Goal: Use online tool/utility: Utilize a website feature to perform a specific function

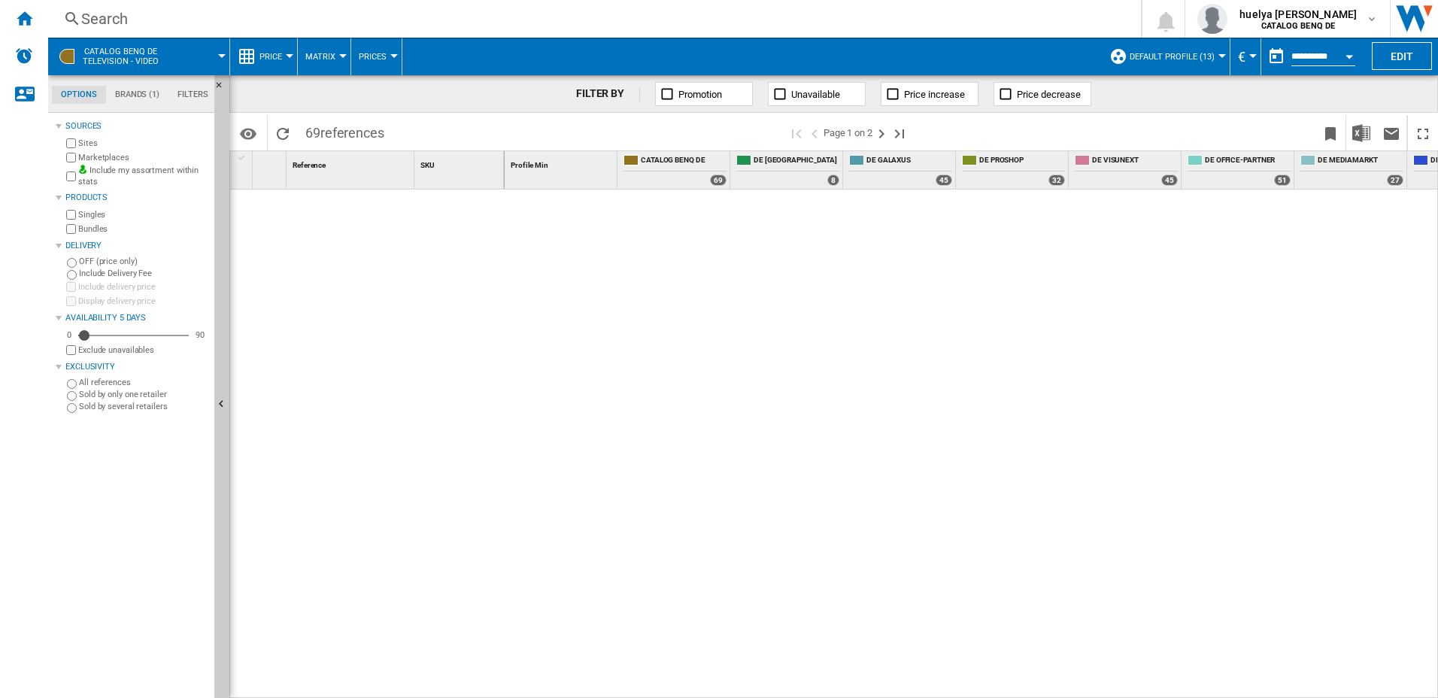
click at [56, 21] on div "Search Search" at bounding box center [582, 18] width 1068 height 21
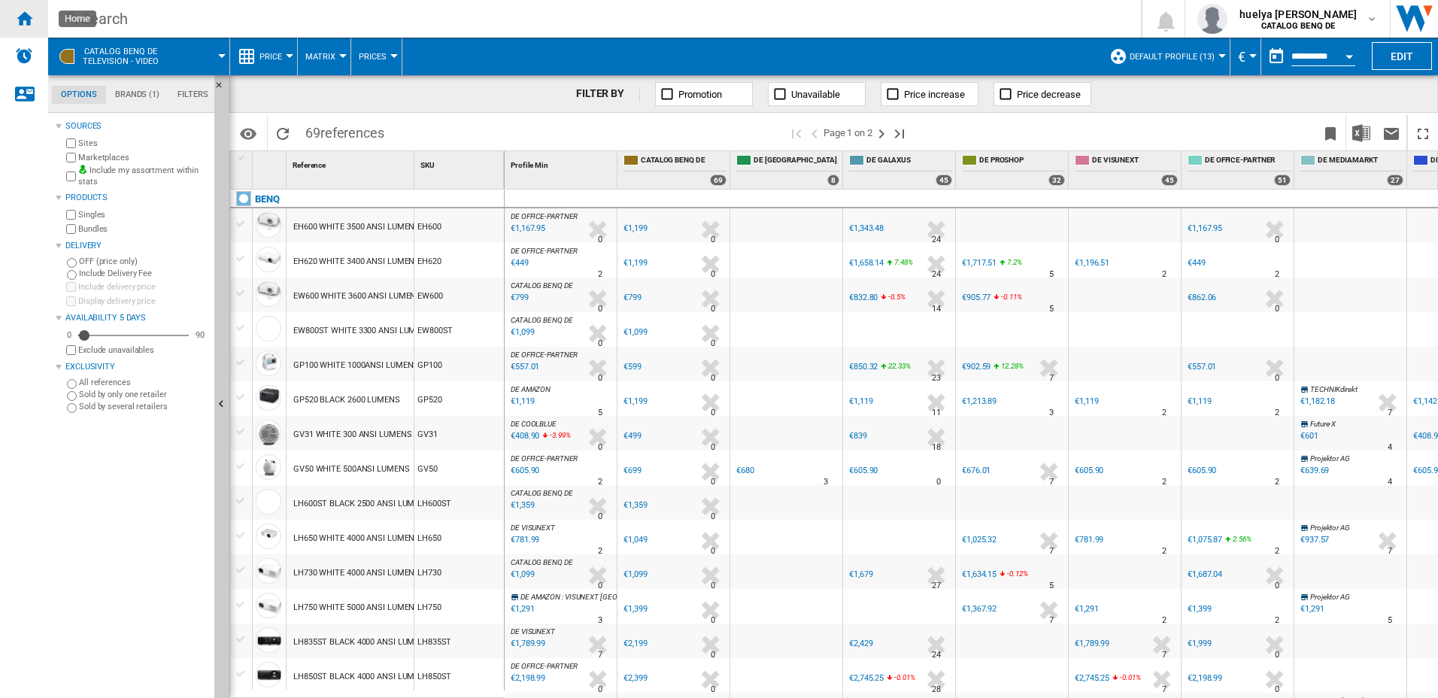
click at [20, 10] on ng-md-icon "Home" at bounding box center [24, 18] width 18 height 18
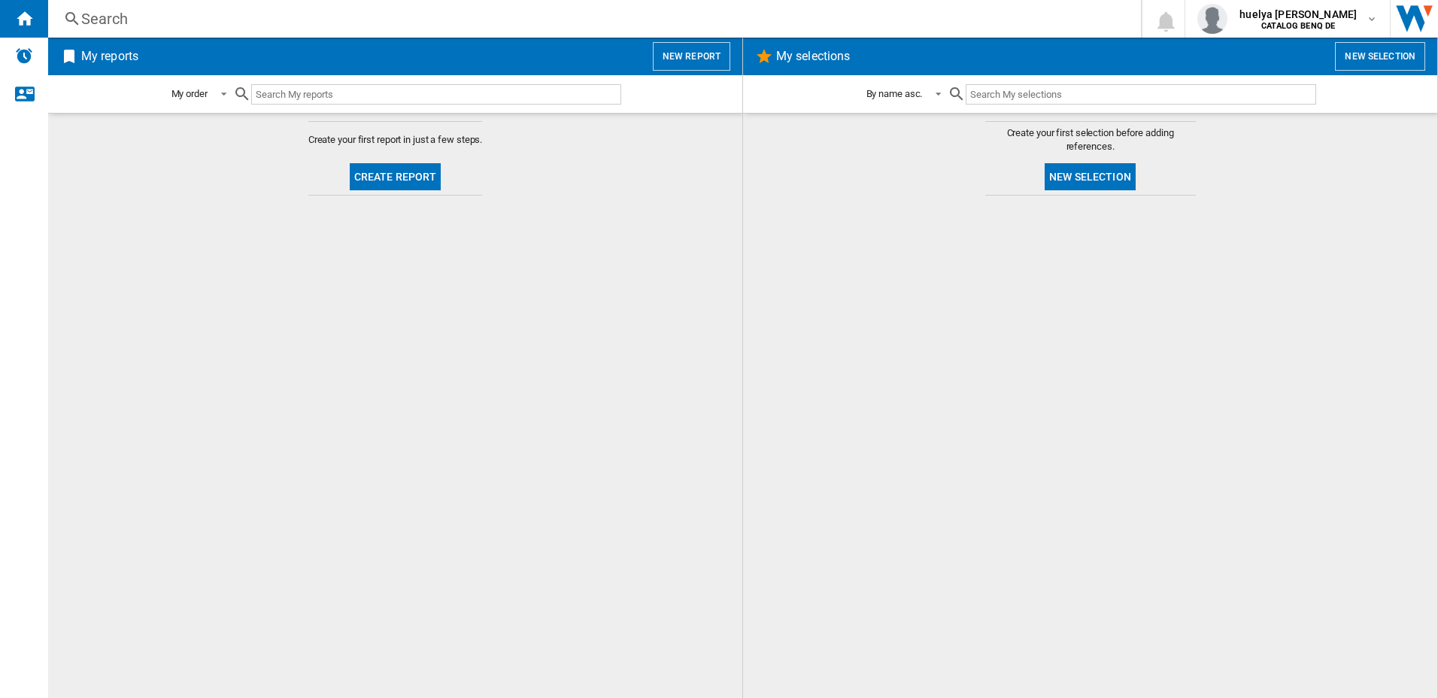
click at [294, 94] on input "text" at bounding box center [436, 94] width 370 height 20
click at [697, 55] on button "New report" at bounding box center [691, 56] width 77 height 29
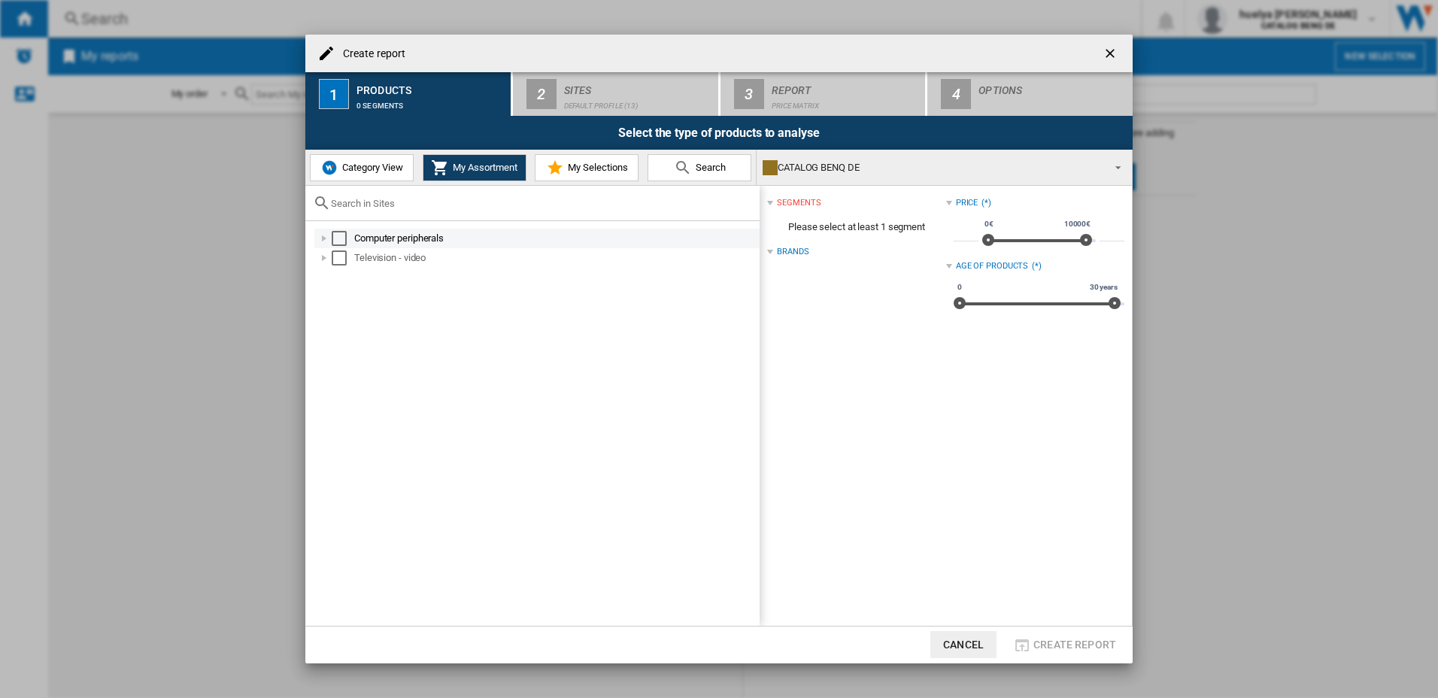
click at [340, 238] on div "Select" at bounding box center [339, 238] width 15 height 15
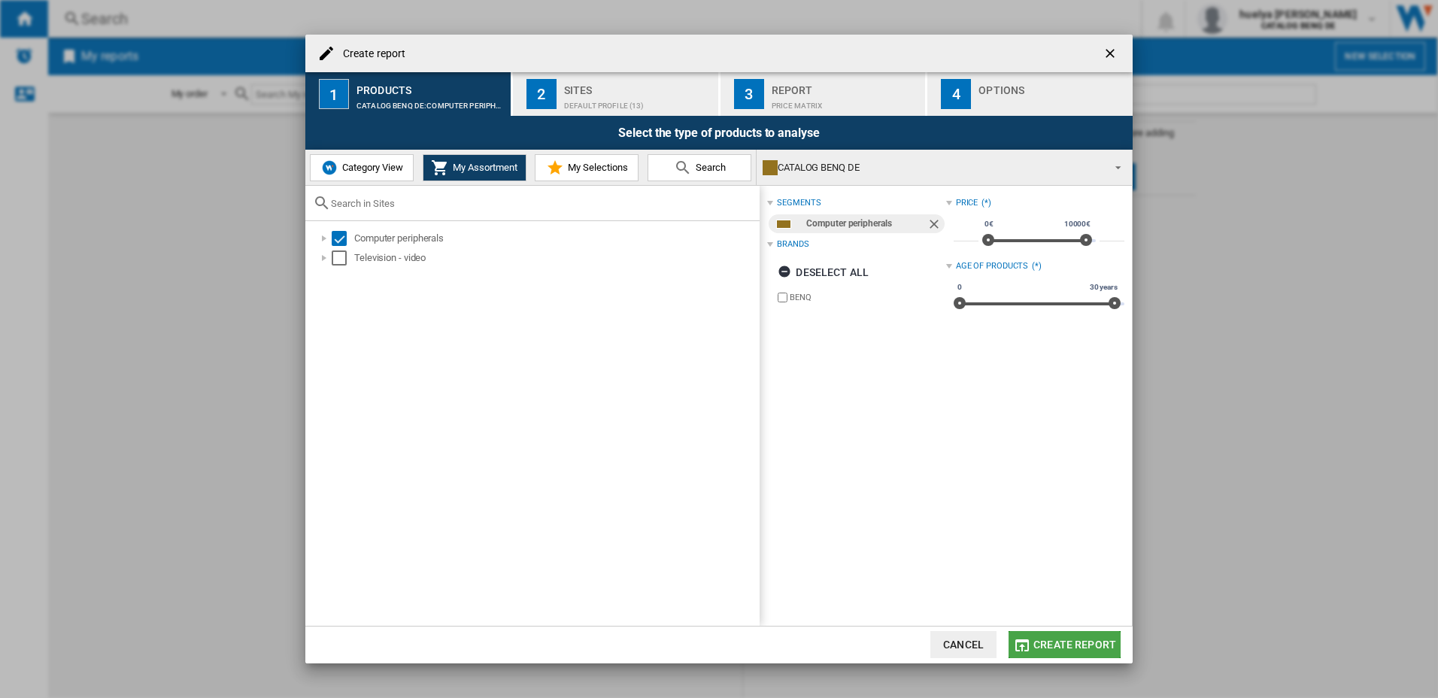
click at [1067, 640] on span "Create report" at bounding box center [1074, 644] width 83 height 12
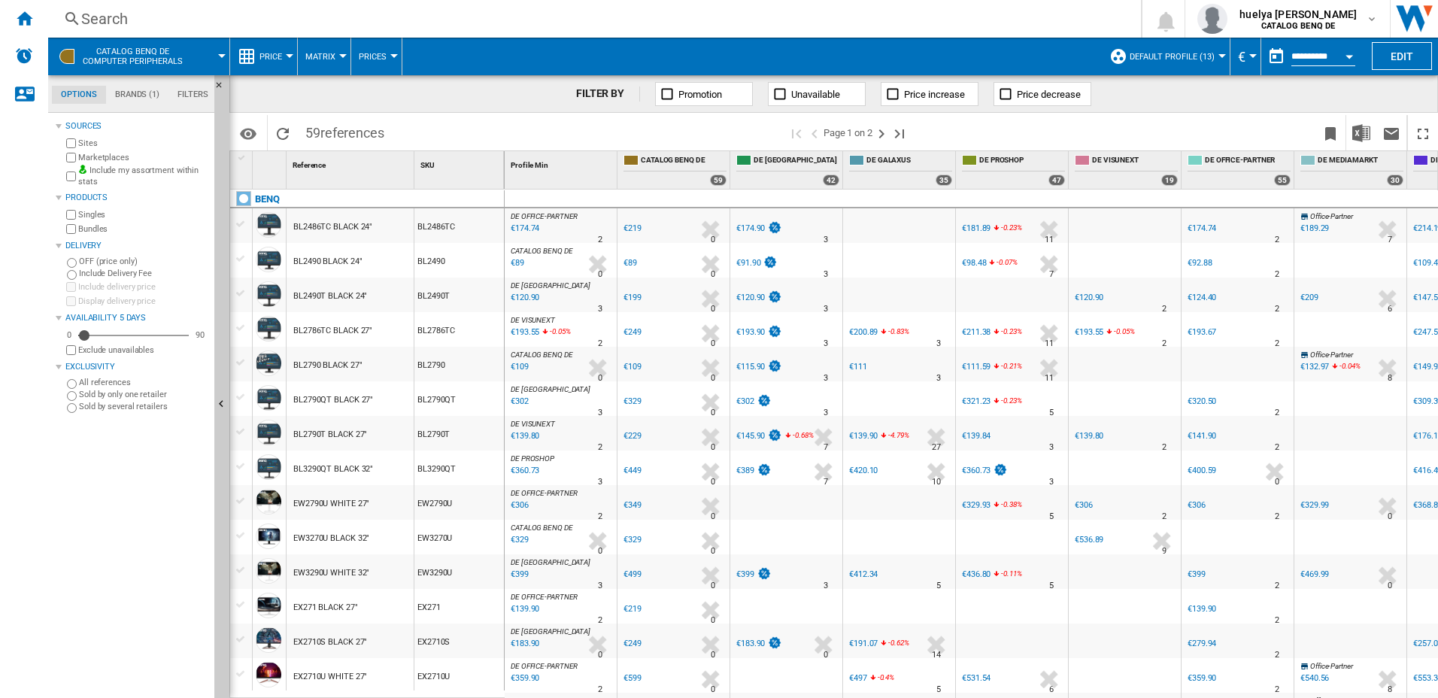
click at [474, 126] on span at bounding box center [589, 132] width 395 height 35
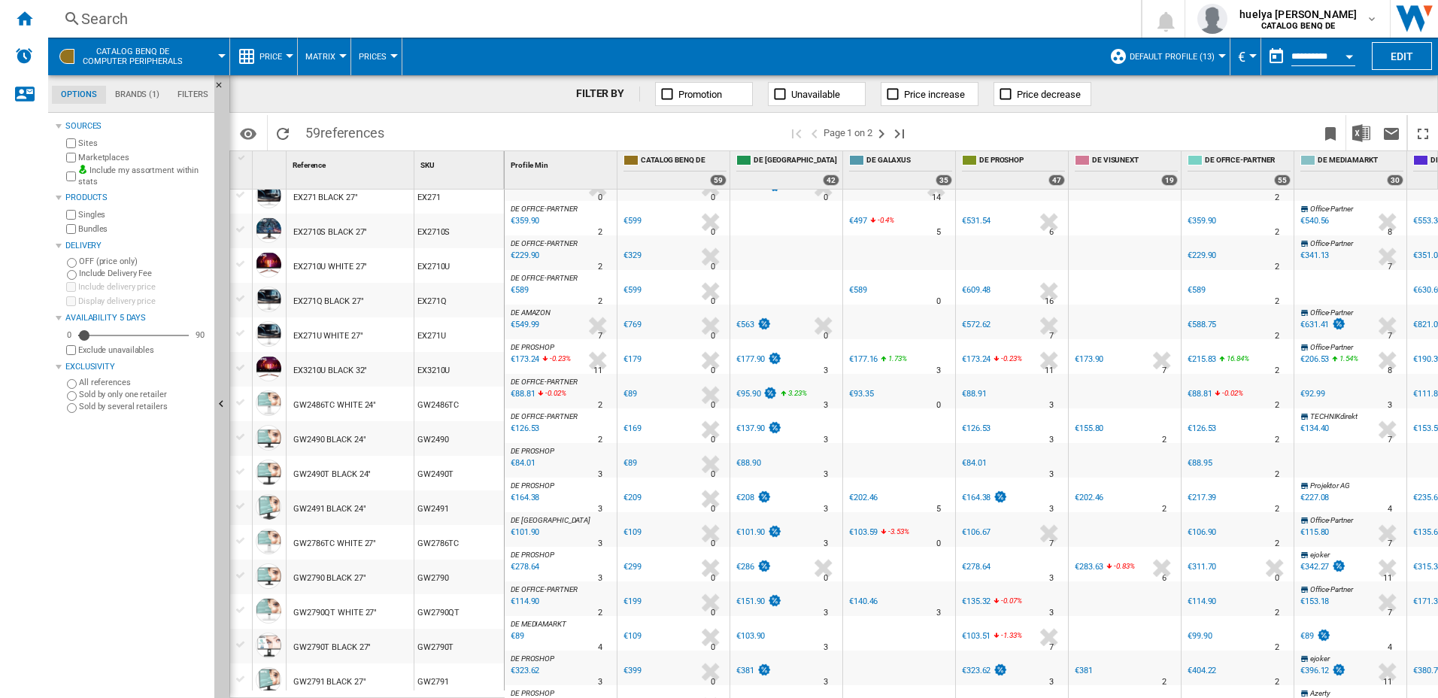
scroll to position [457, 0]
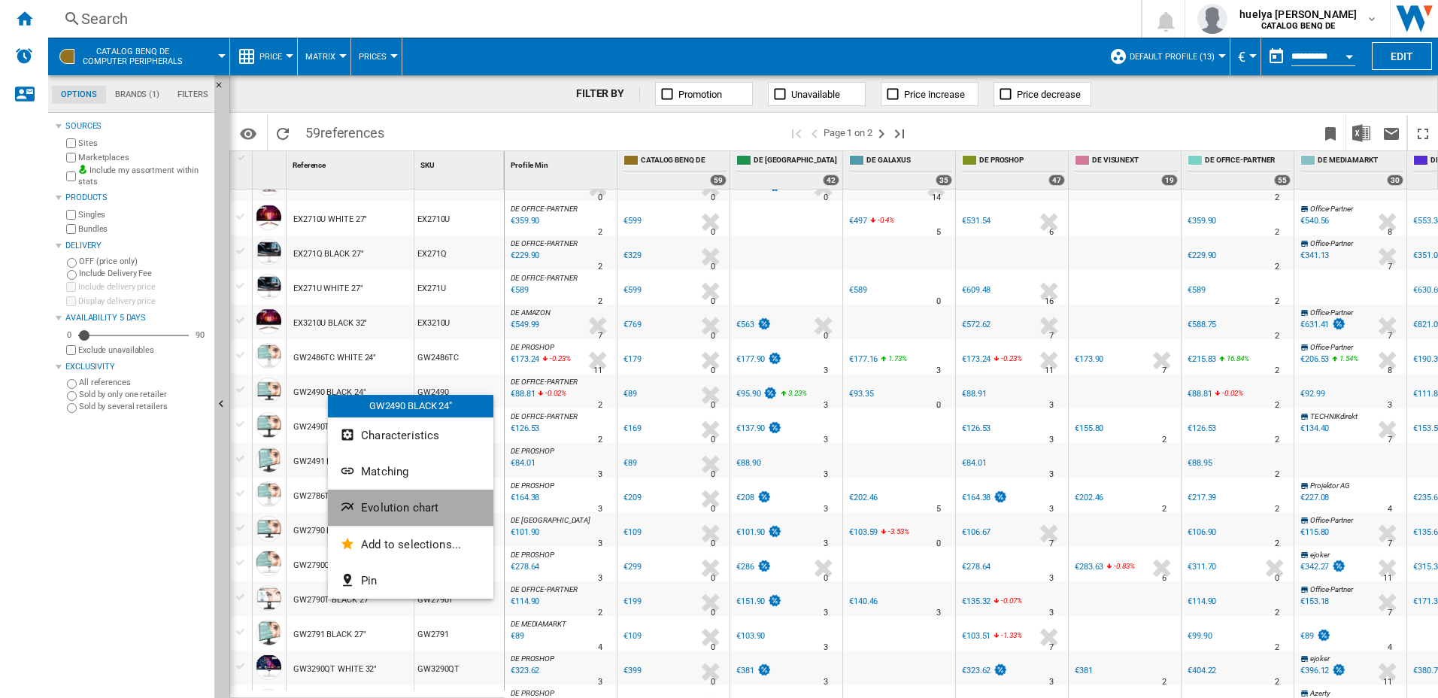
click at [383, 513] on span "Evolution chart" at bounding box center [399, 508] width 77 height 14
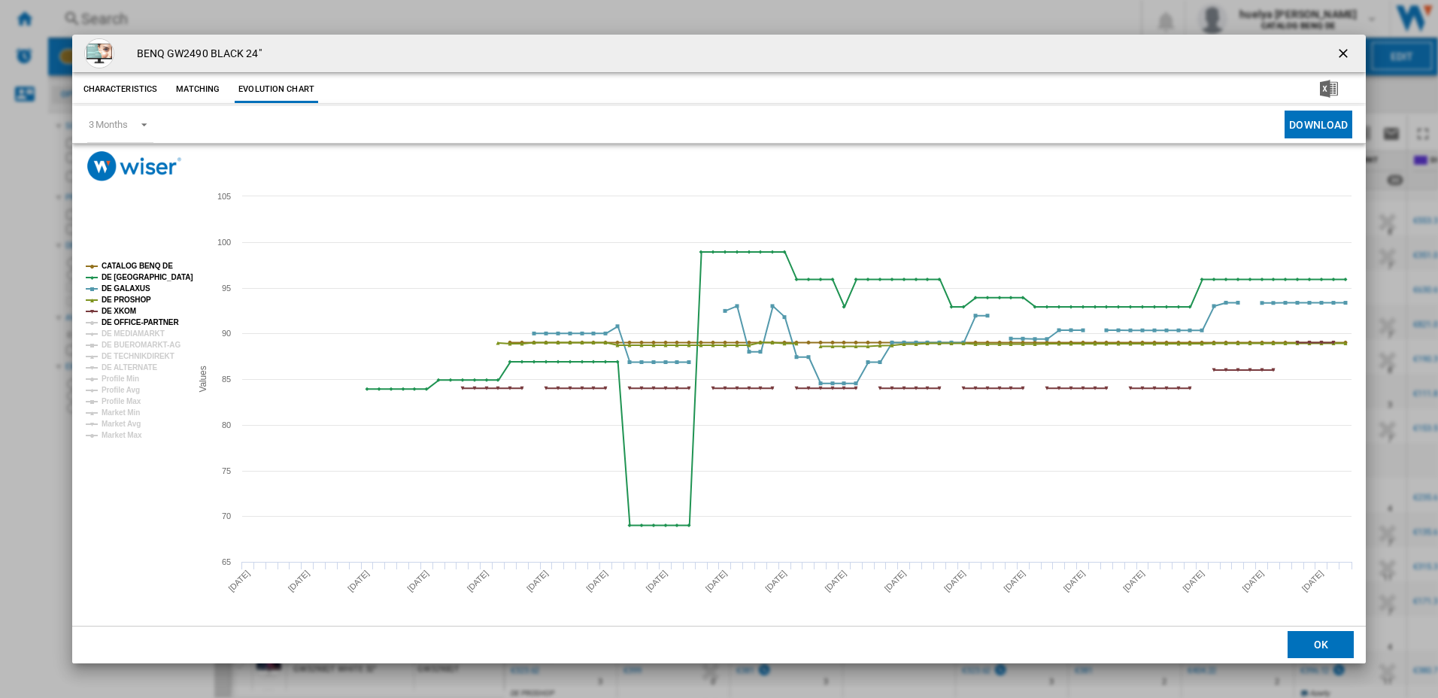
click at [137, 320] on tspan "DE OFFICE-PARTNER" at bounding box center [139, 322] width 77 height 8
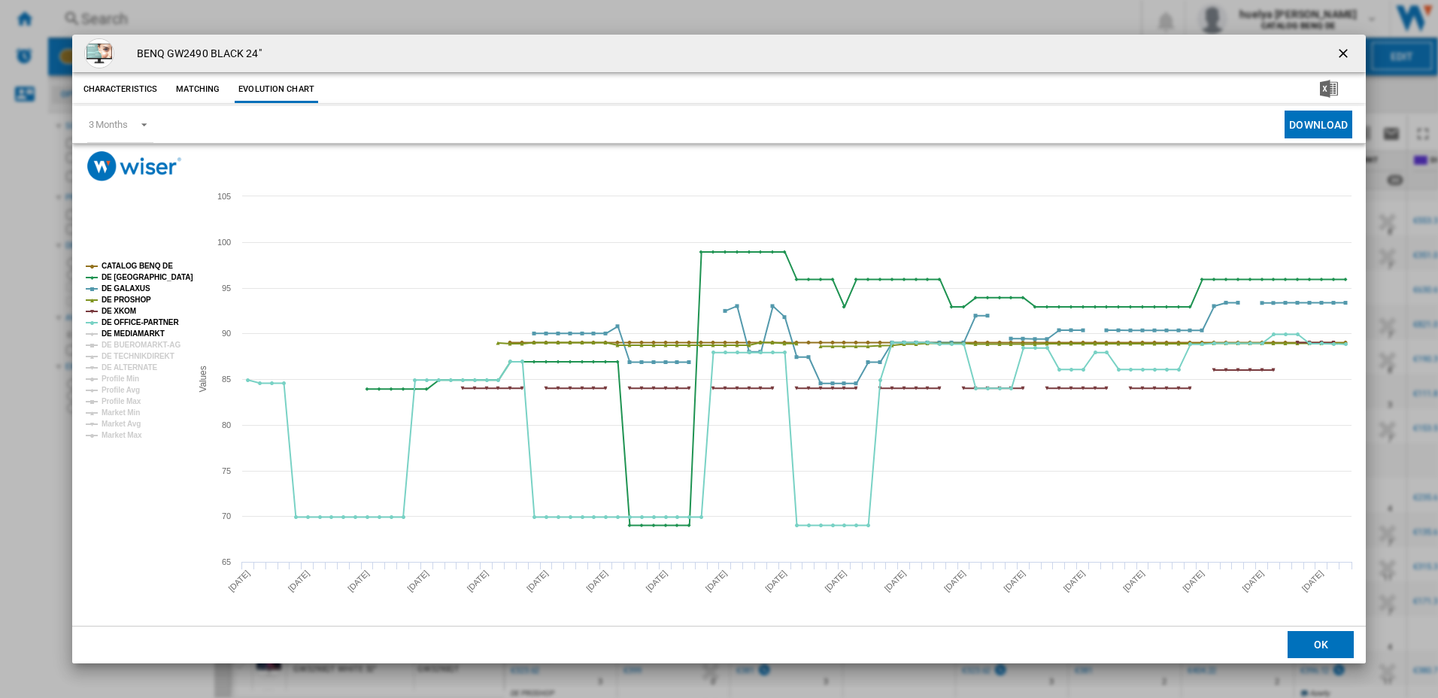
click at [137, 335] on tspan "DE MEDIAMARKT" at bounding box center [132, 333] width 63 height 8
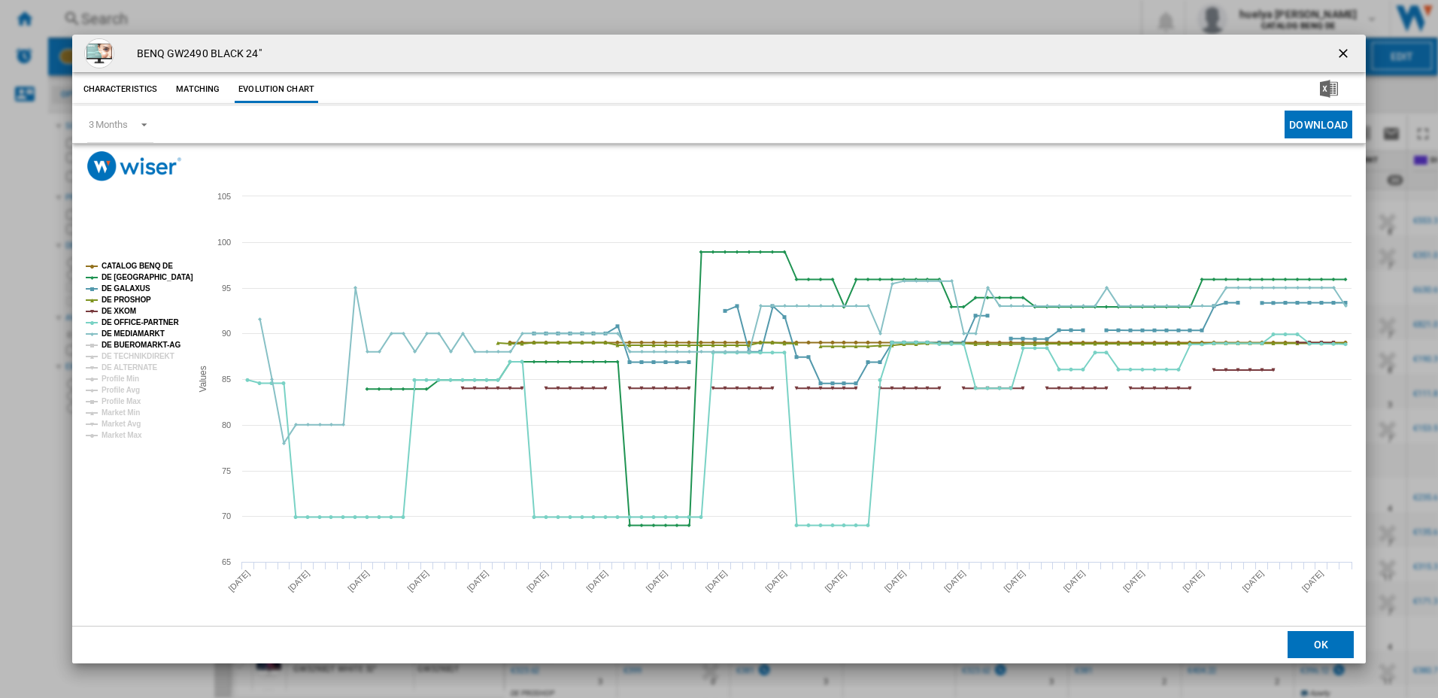
click at [137, 346] on tspan "DE BUEROMARKT-AG" at bounding box center [140, 345] width 79 height 8
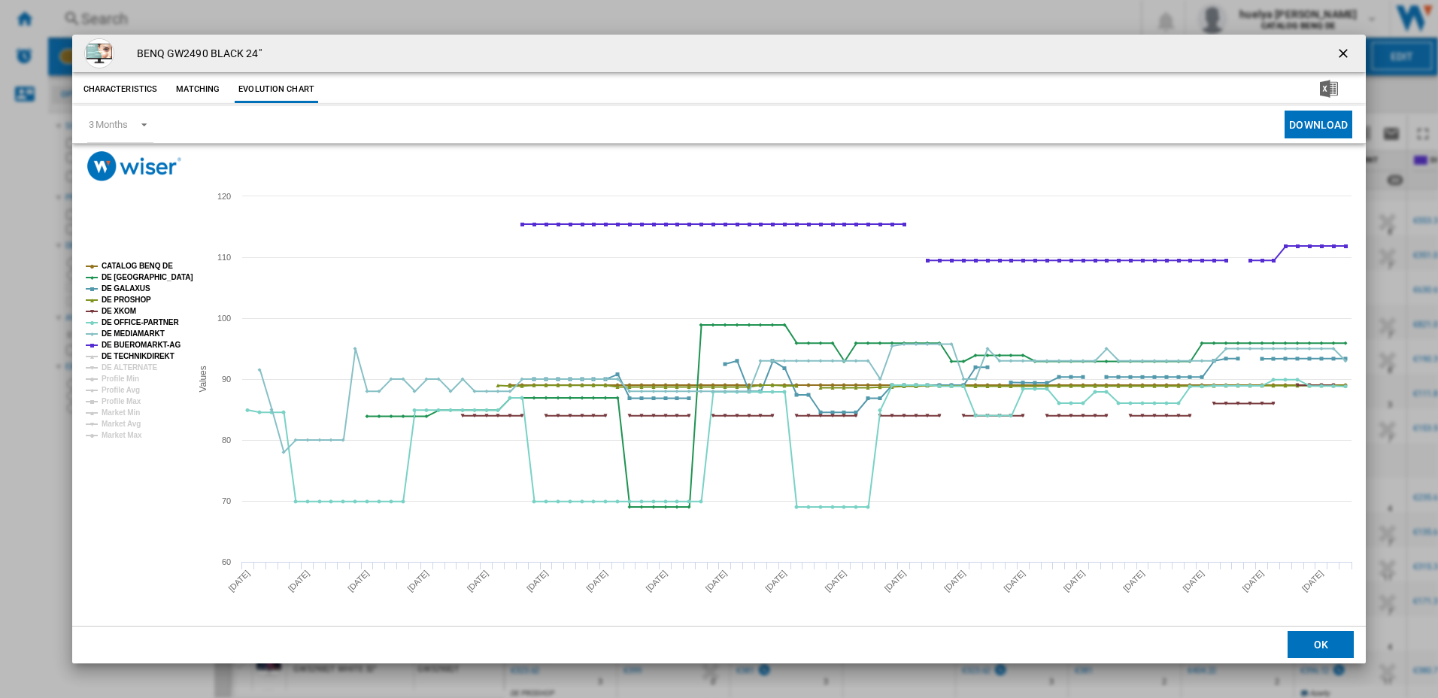
click at [137, 360] on tspan "DE TECHNIKDIREKT" at bounding box center [137, 356] width 73 height 8
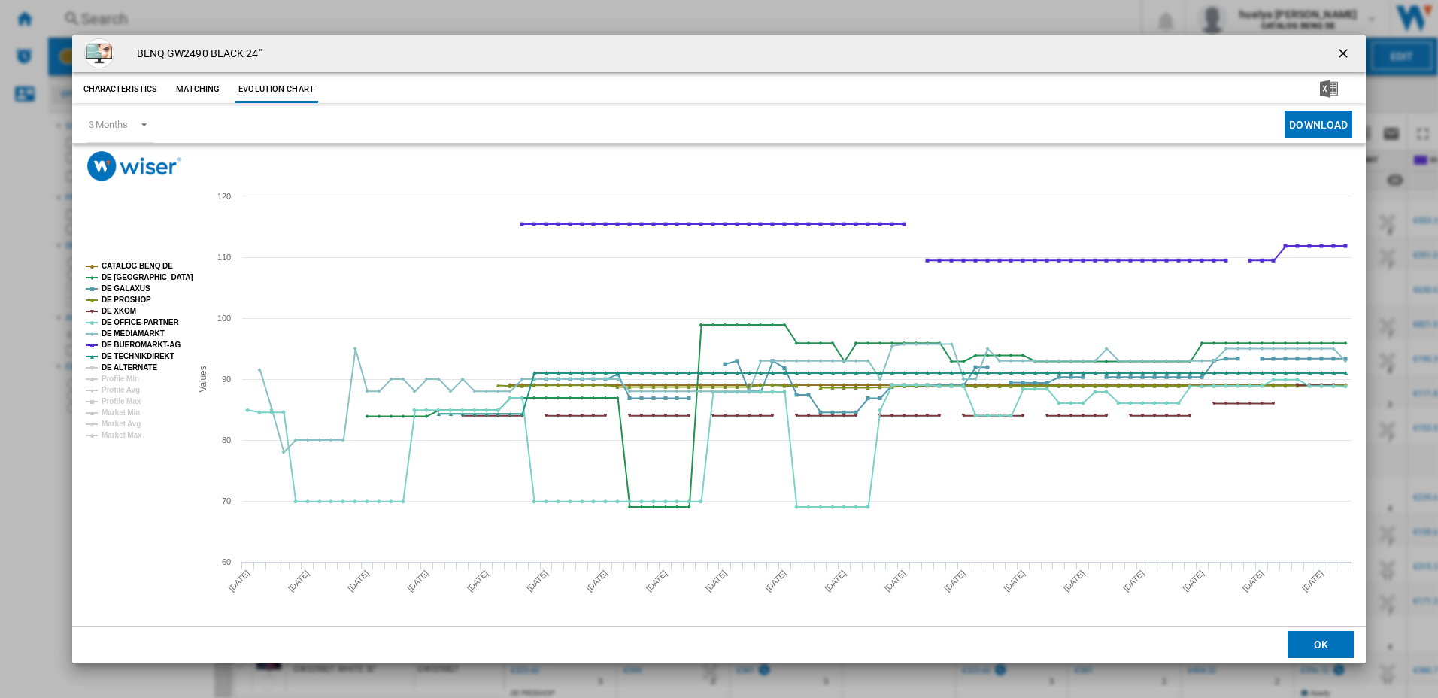
click at [135, 371] on tspan "DE ALTERNATE" at bounding box center [129, 367] width 56 height 8
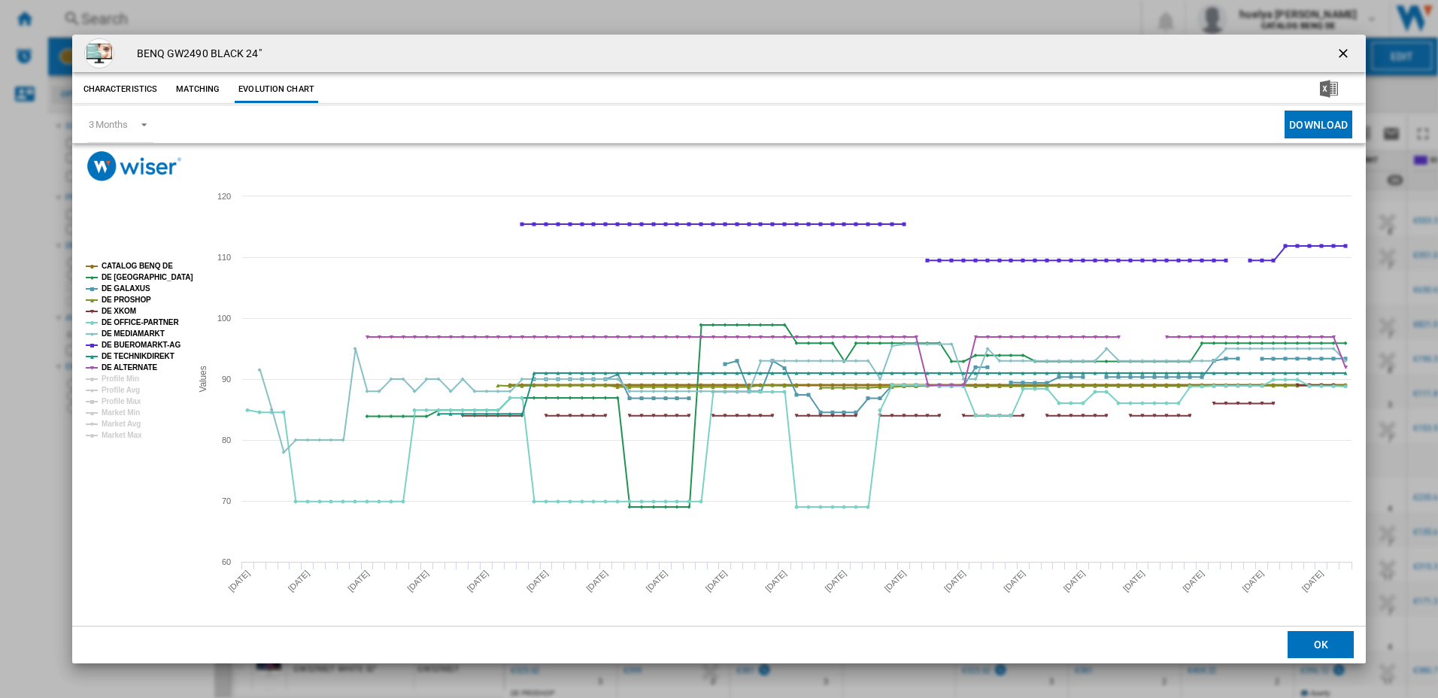
click at [135, 265] on tspan "CATALOG BENQ DE" at bounding box center [136, 266] width 71 height 8
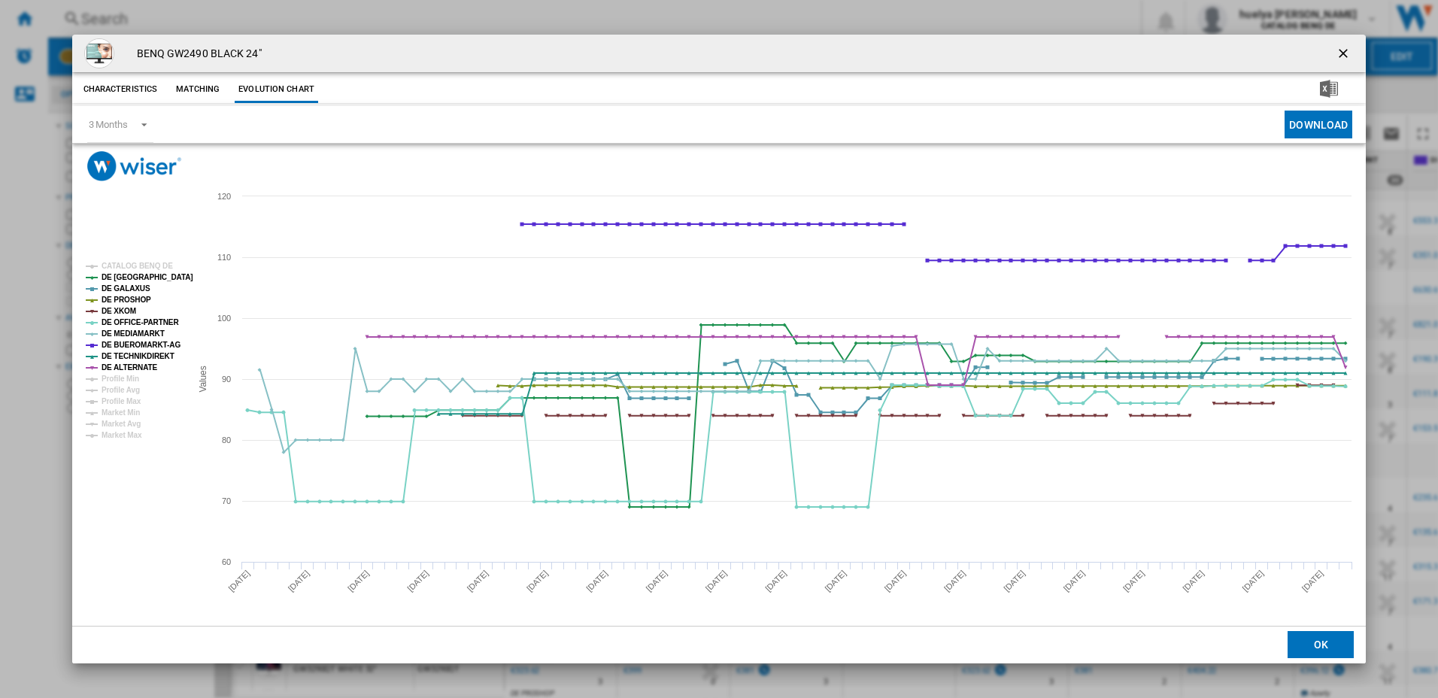
click at [99, 276] on rect "Product popup" at bounding box center [132, 350] width 105 height 189
click at [107, 276] on tspan "DE [GEOGRAPHIC_DATA]" at bounding box center [147, 277] width 92 height 8
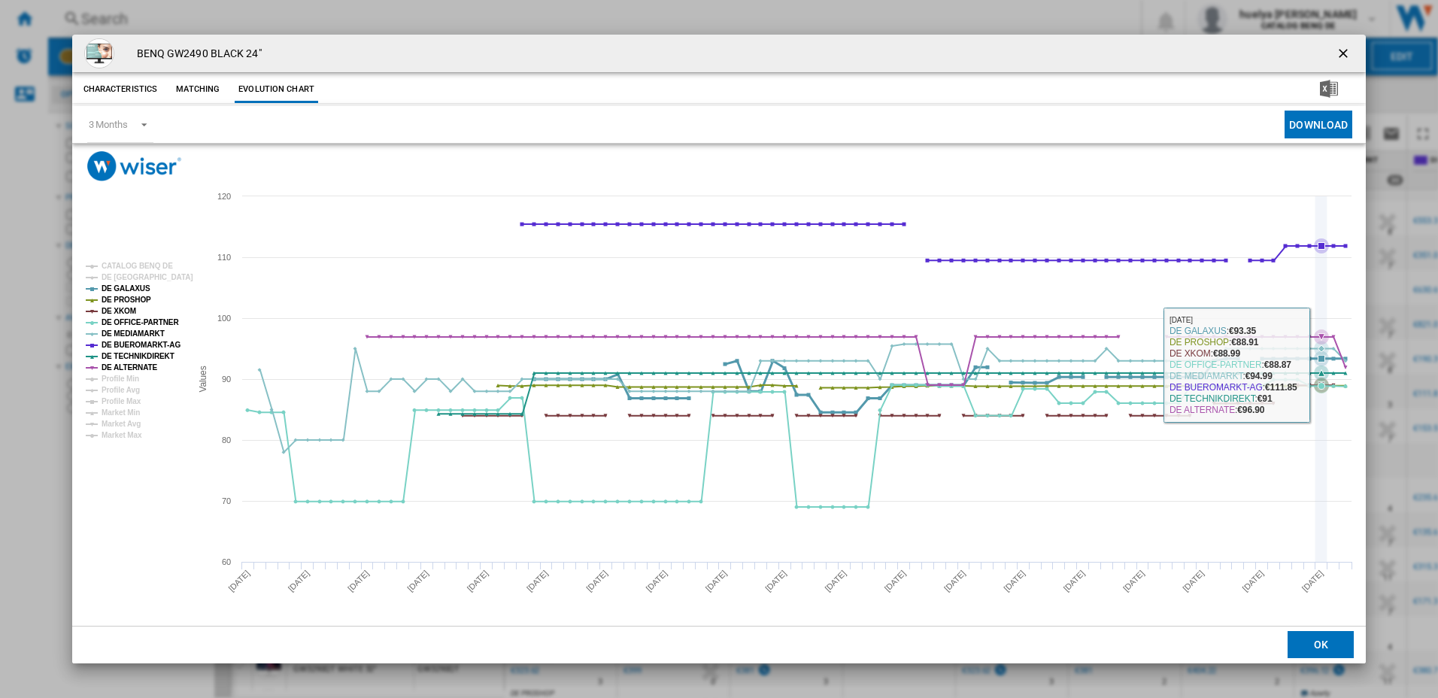
click at [1319, 357] on icon "Product popup" at bounding box center [1320, 358] width 7 height 7
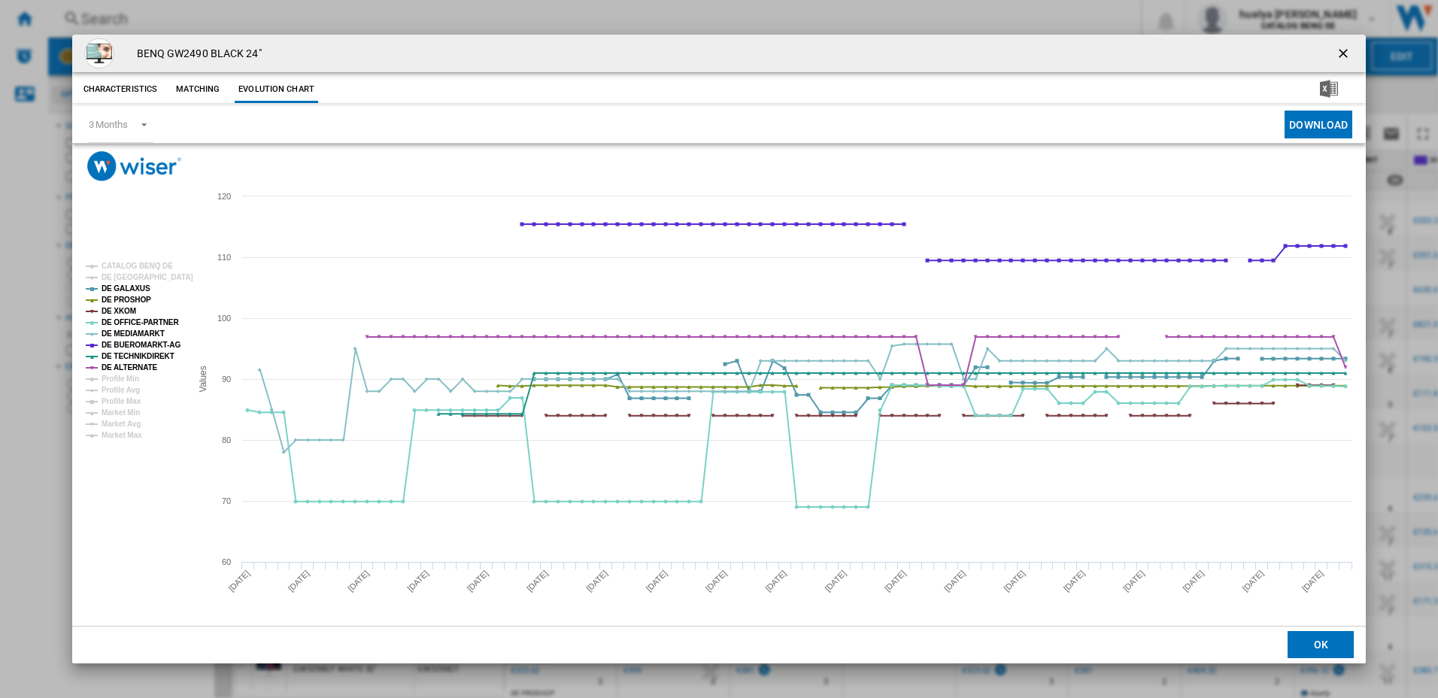
click at [1345, 54] on ng-md-icon "getI18NText('BUTTONS.CLOSE_DIALOG')" at bounding box center [1344, 55] width 18 height 18
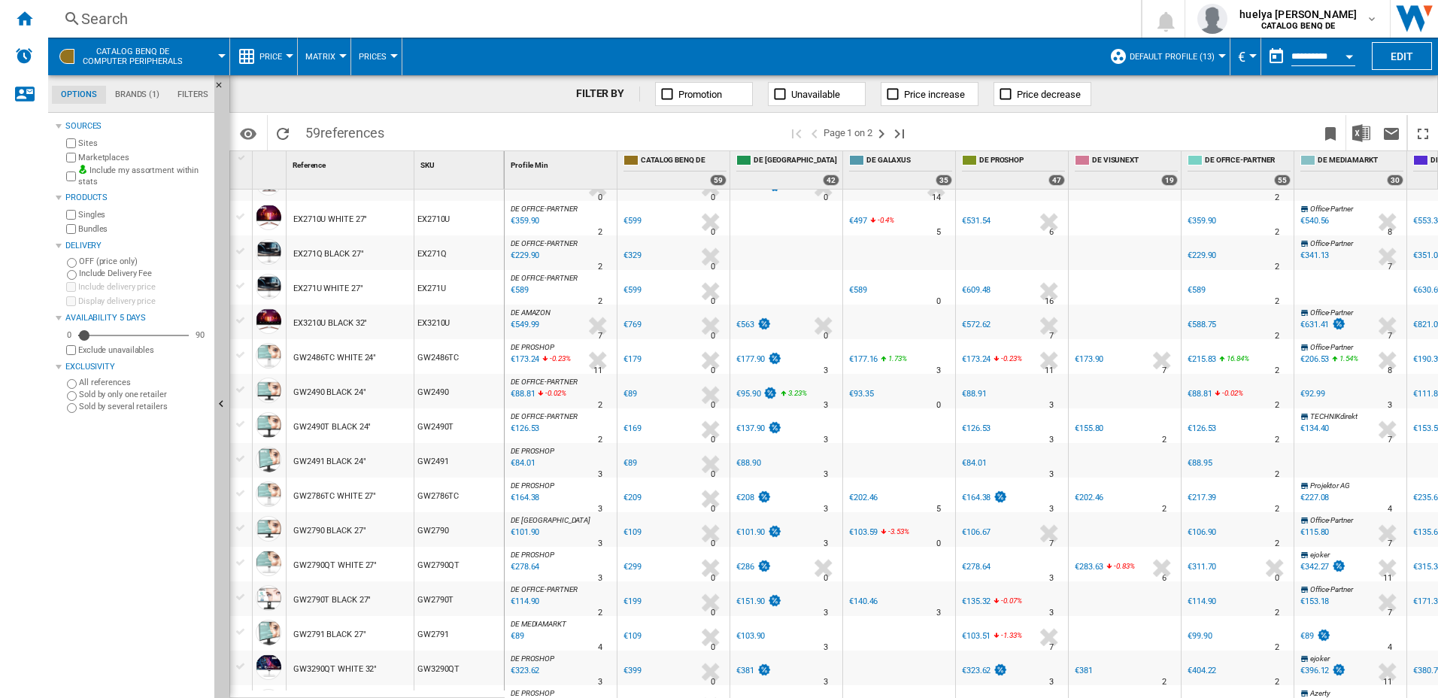
click at [165, 52] on span "CATALOG BENQ DE Computer peripherals" at bounding box center [133, 57] width 100 height 20
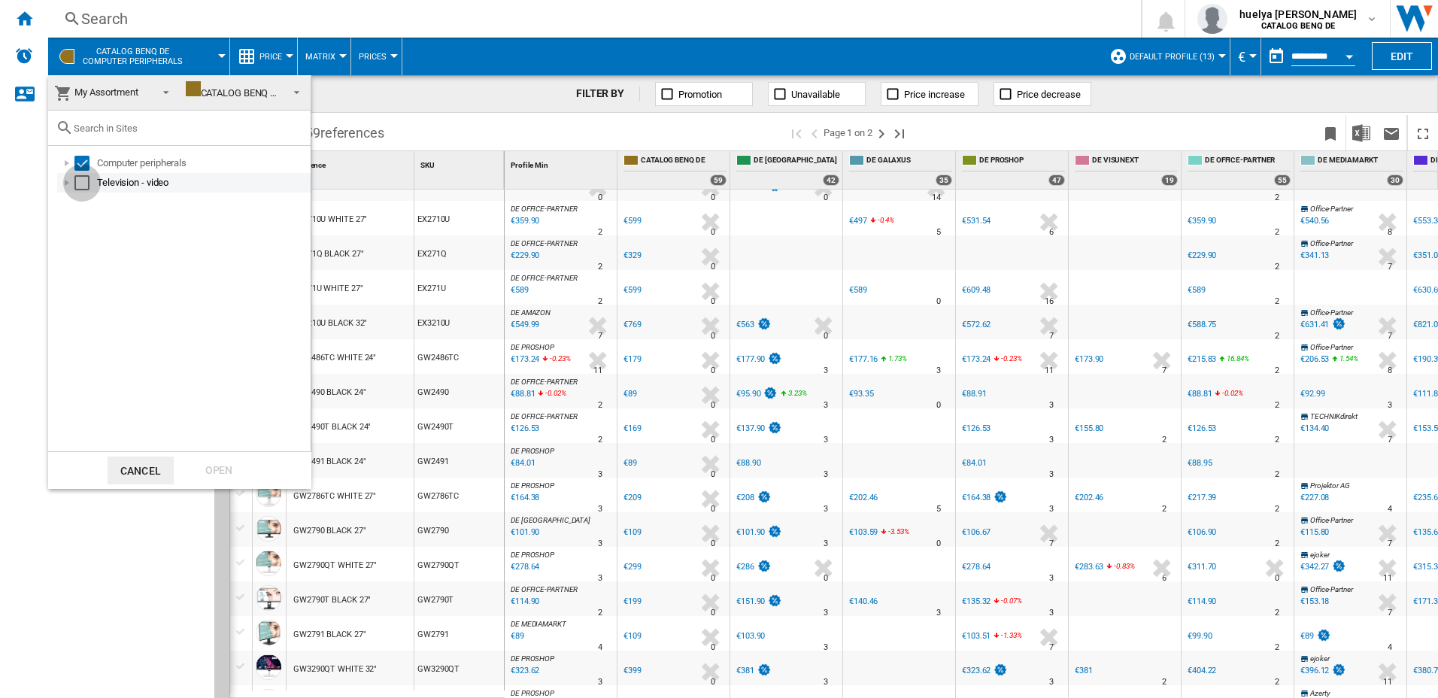
click at [81, 180] on div "Select" at bounding box center [81, 182] width 15 height 15
click at [80, 165] on div "Select" at bounding box center [81, 163] width 15 height 15
click at [218, 471] on div "Open" at bounding box center [219, 470] width 66 height 28
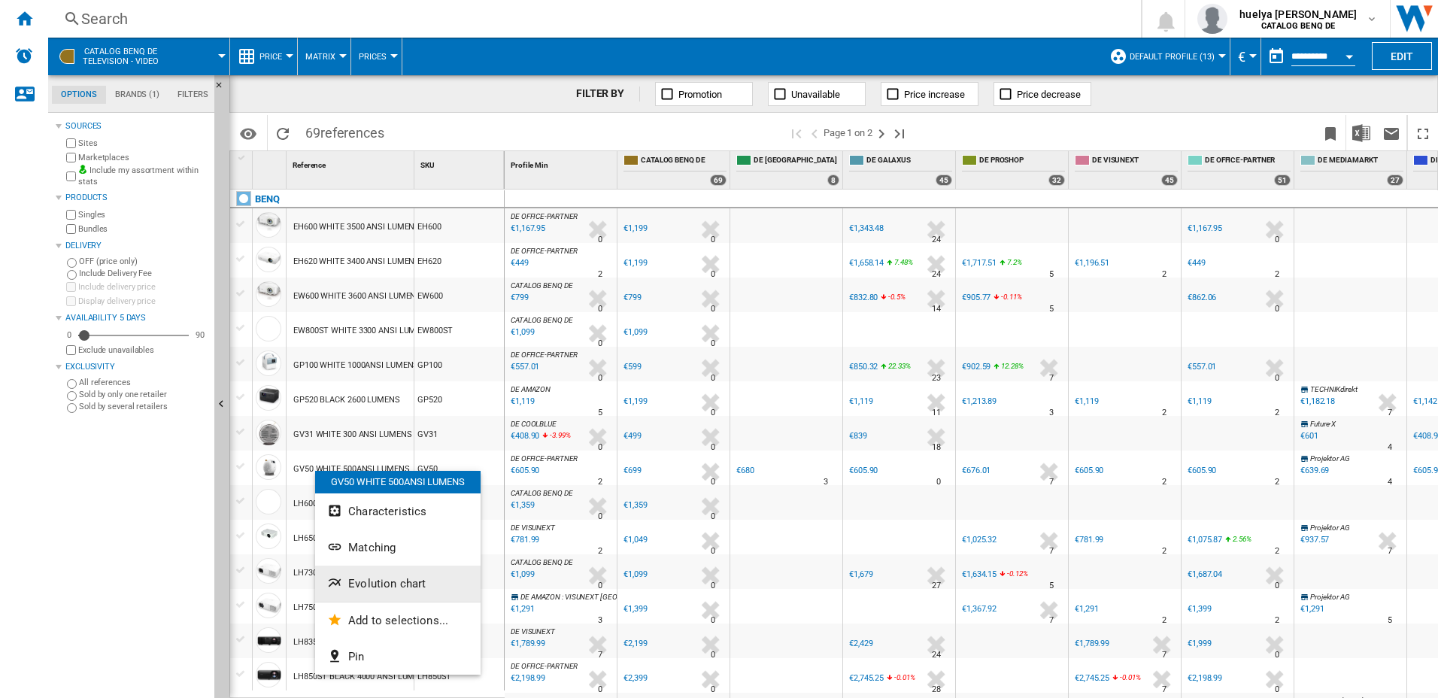
click at [353, 586] on span "Evolution chart" at bounding box center [386, 584] width 77 height 14
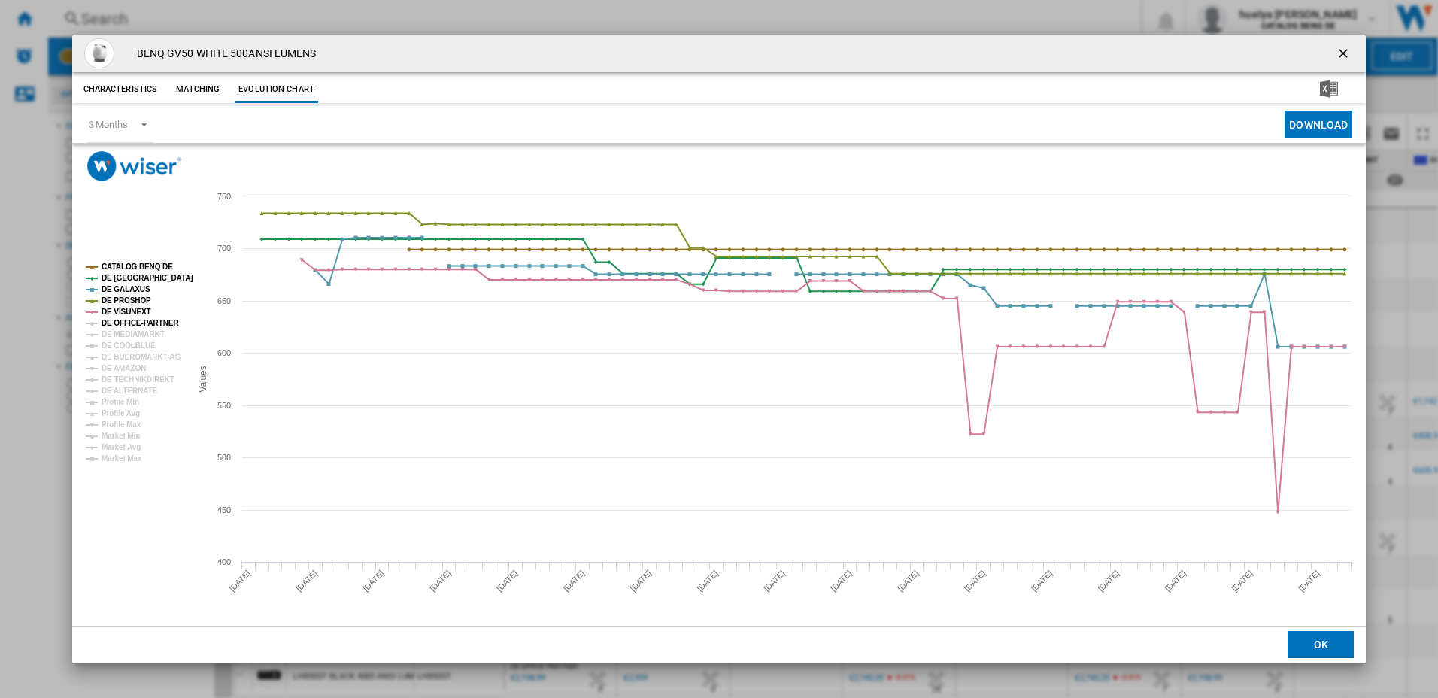
click at [143, 322] on tspan "DE OFFICE-PARTNER" at bounding box center [139, 323] width 77 height 8
click at [139, 332] on tspan "DE MEDIAMARKT" at bounding box center [132, 334] width 63 height 8
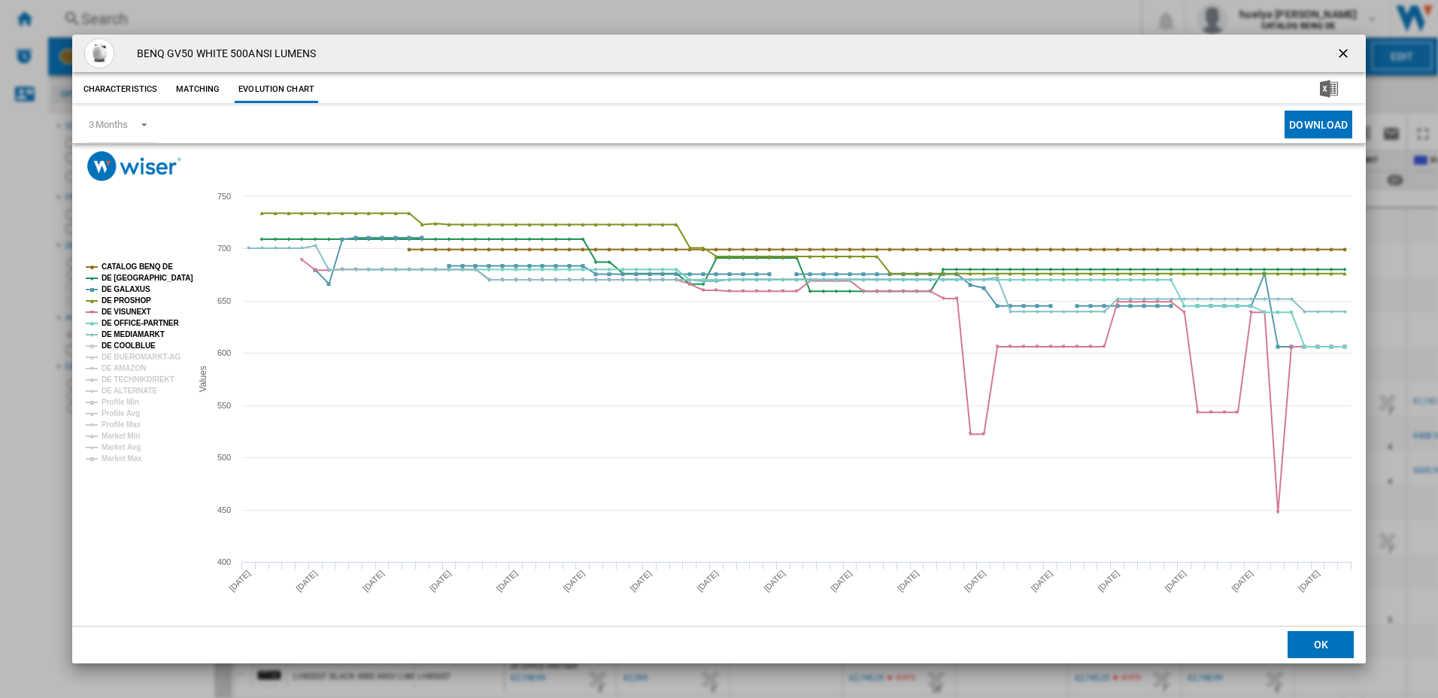
click at [140, 346] on tspan "DE COOLBLUE" at bounding box center [128, 345] width 54 height 8
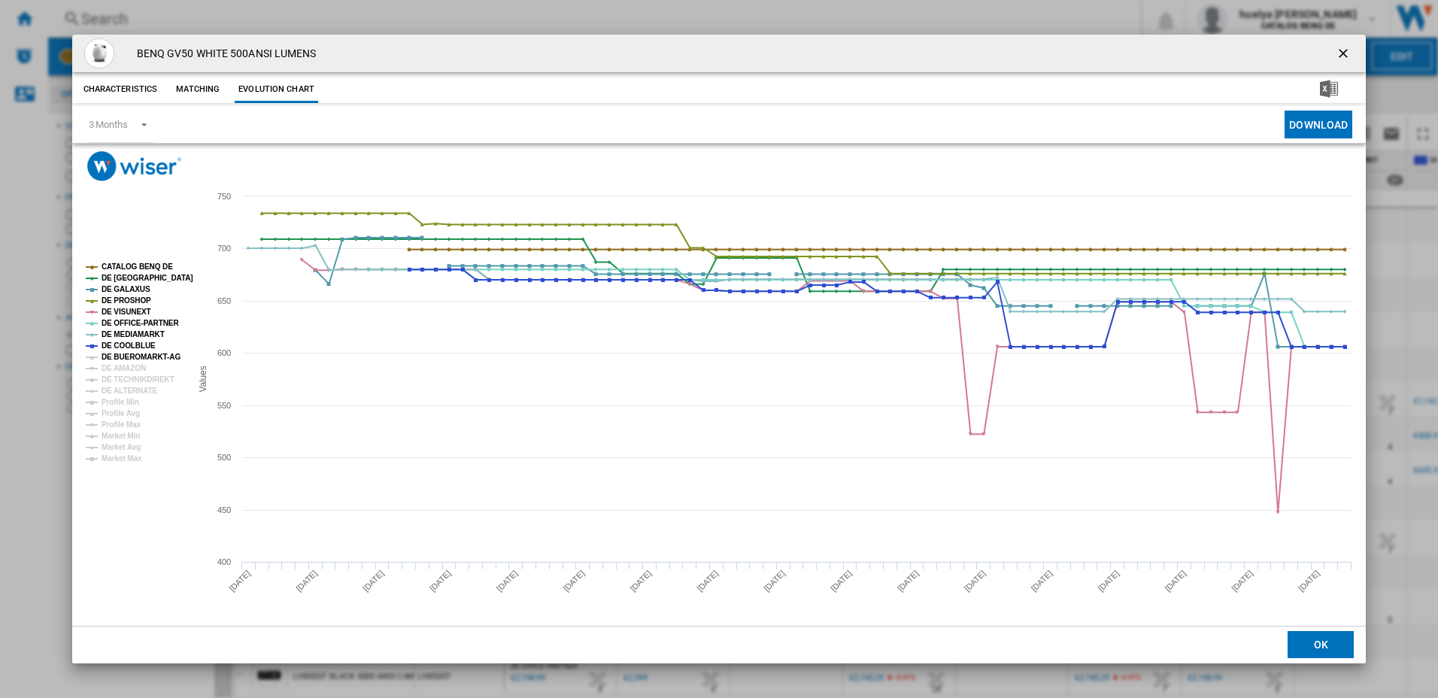
click at [138, 356] on tspan "DE BUEROMARKT-AG" at bounding box center [140, 357] width 79 height 8
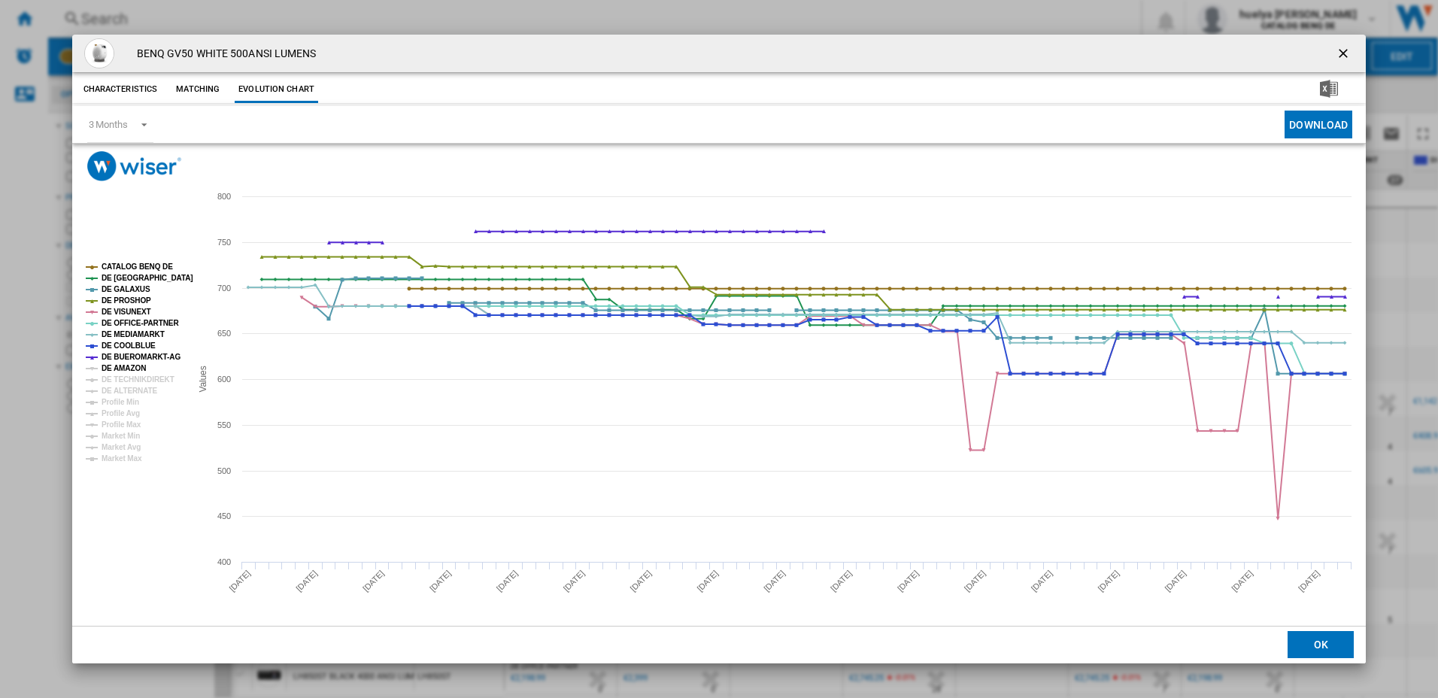
click at [139, 365] on tspan "DE AMAZON" at bounding box center [123, 368] width 44 height 8
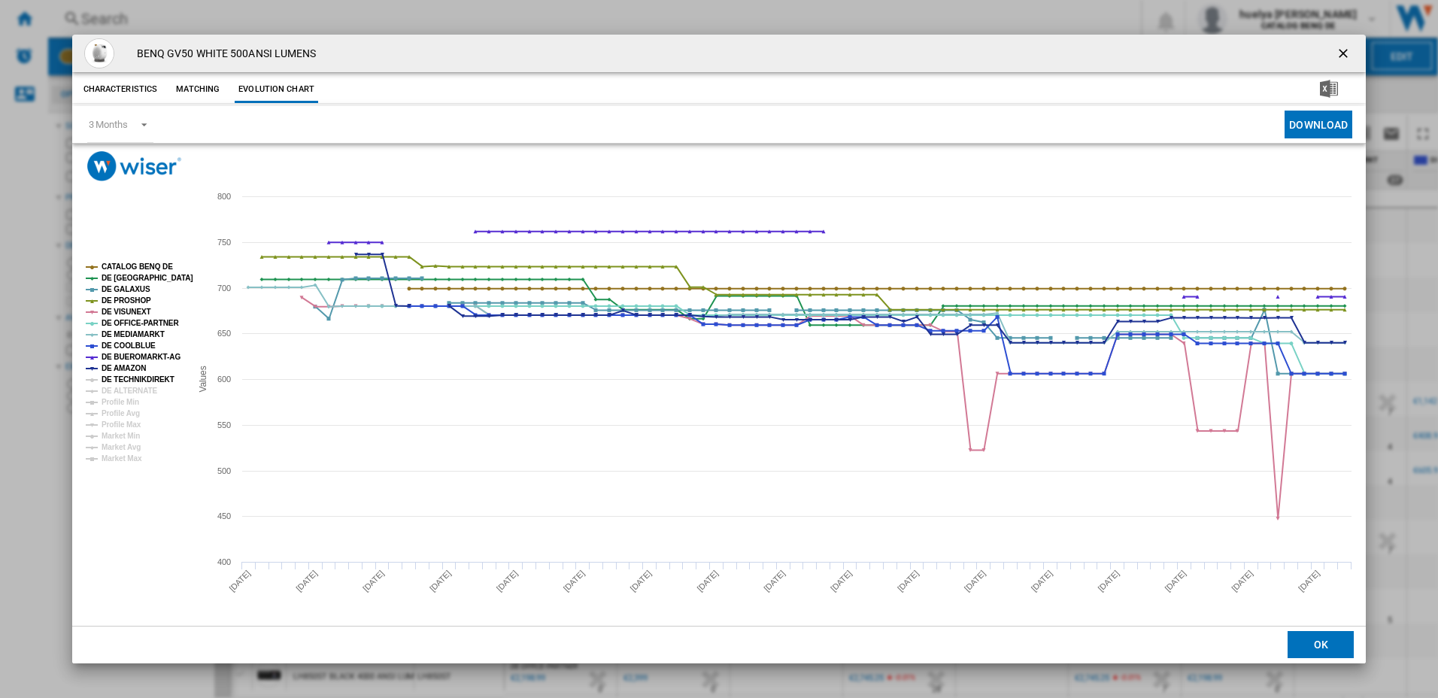
click at [129, 379] on tspan "DE TECHNIKDIREKT" at bounding box center [137, 379] width 73 height 8
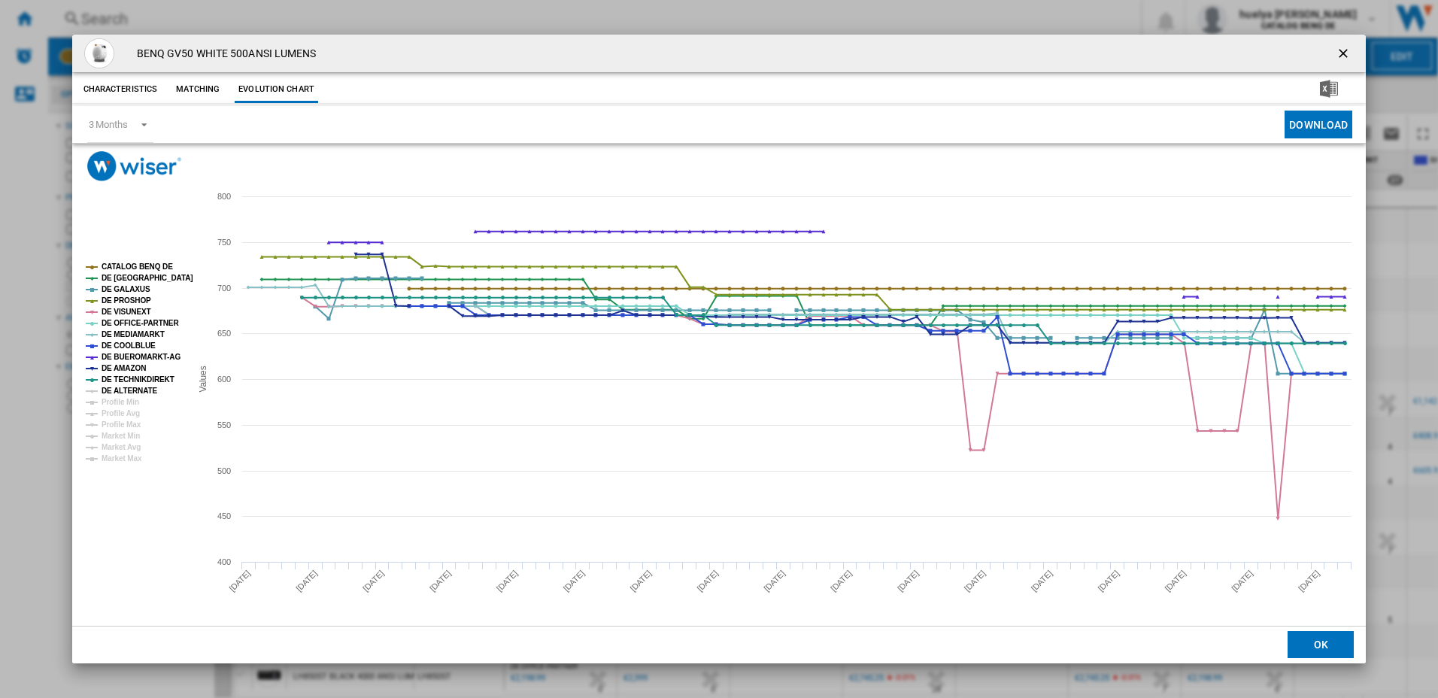
click at [138, 392] on tspan "DE ALTERNATE" at bounding box center [129, 390] width 56 height 8
click at [1341, 52] on ng-md-icon "getI18NText('BUTTONS.CLOSE_DIALOG')" at bounding box center [1344, 55] width 18 height 18
